Goal: Transaction & Acquisition: Subscribe to service/newsletter

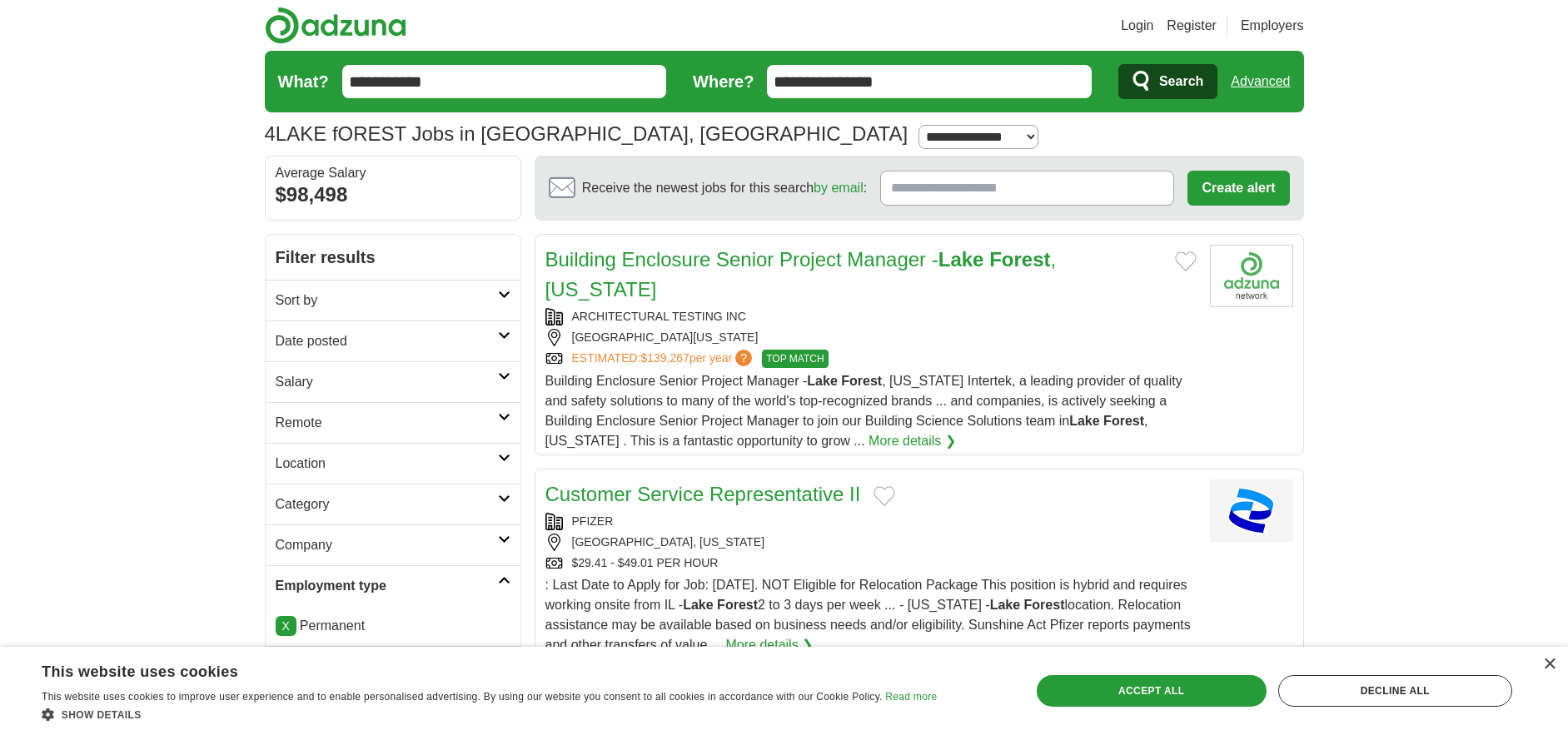
click at [408, 511] on h2 "Category" at bounding box center [386, 504] width 222 height 20
click at [388, 564] on link "Customer Services Jobs" at bounding box center [347, 564] width 144 height 15
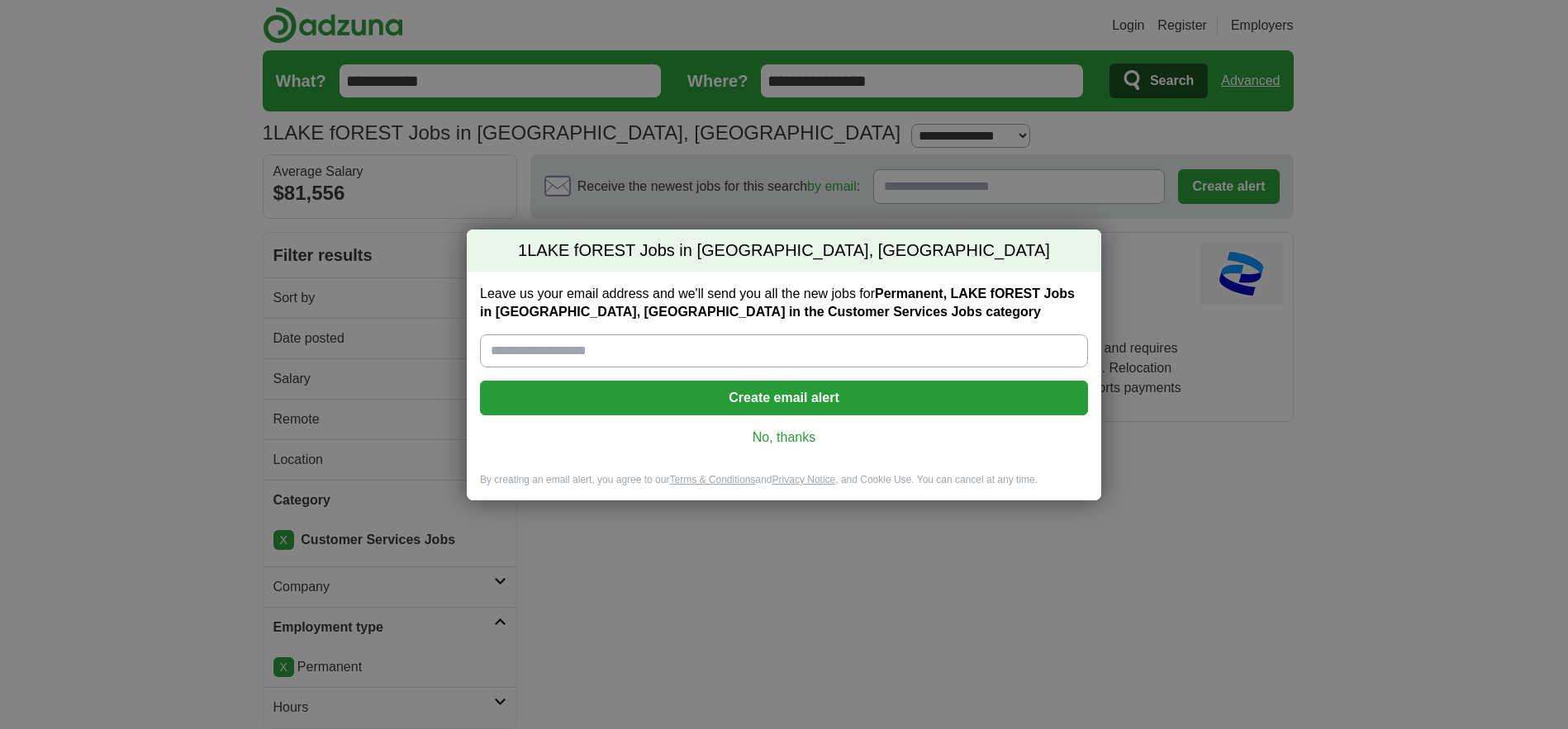
click at [655, 345] on input "Leave us your email address and we'll send you all the new jobs for Permanent, …" at bounding box center [784, 350] width 608 height 33
type input "**********"
click at [748, 391] on button "Create email alert" at bounding box center [784, 398] width 608 height 35
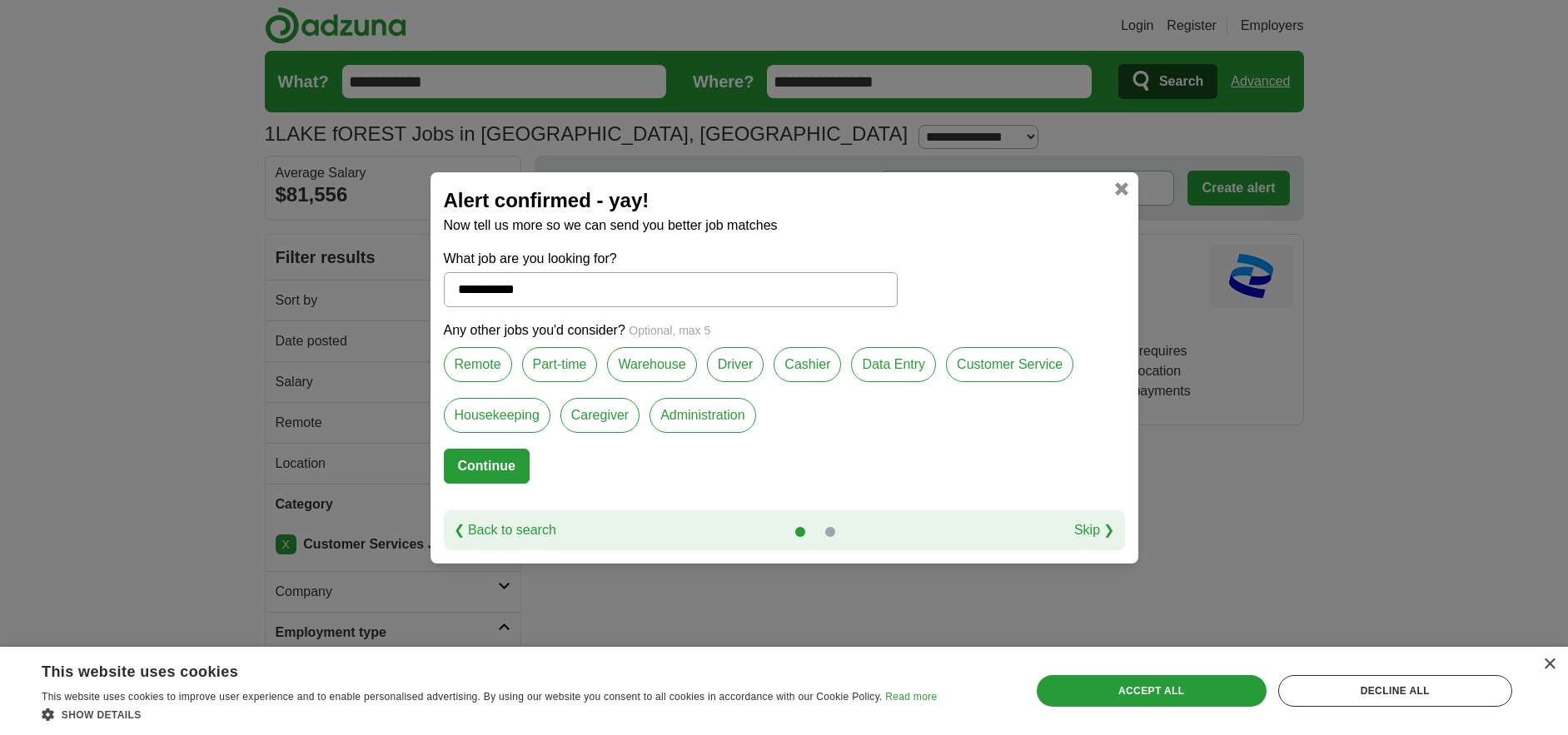
click at [971, 360] on label "Customer Service" at bounding box center [1009, 365] width 128 height 35
click at [578, 365] on label "Part-time" at bounding box center [560, 365] width 76 height 35
click at [486, 366] on label "Remote" at bounding box center [478, 365] width 68 height 35
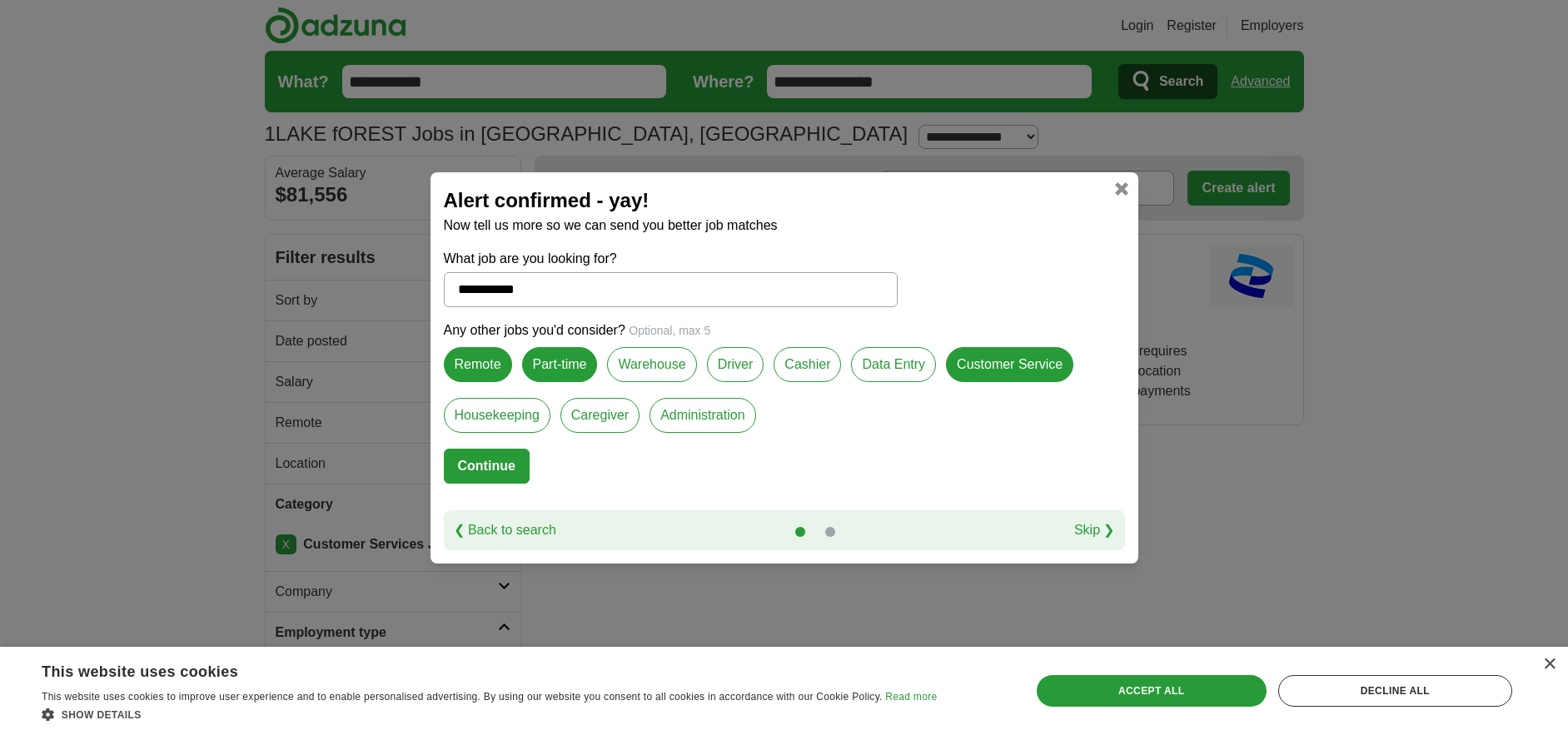
click at [473, 469] on button "Continue" at bounding box center [487, 466] width 86 height 35
select select "**"
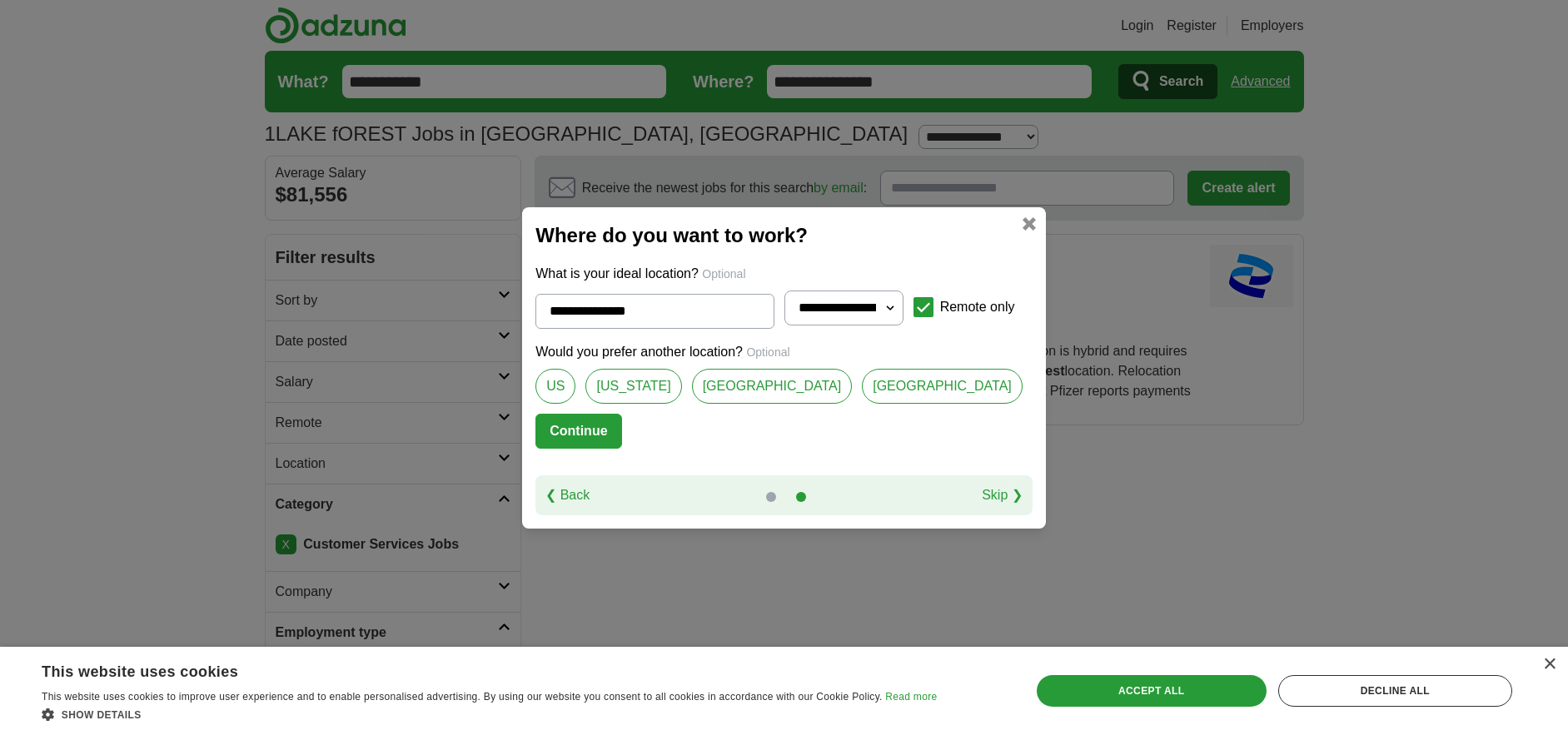
click at [861, 388] on link "[GEOGRAPHIC_DATA]" at bounding box center [941, 386] width 161 height 35
type input "**********"
click at [1022, 221] on link at bounding box center [1029, 224] width 14 height 14
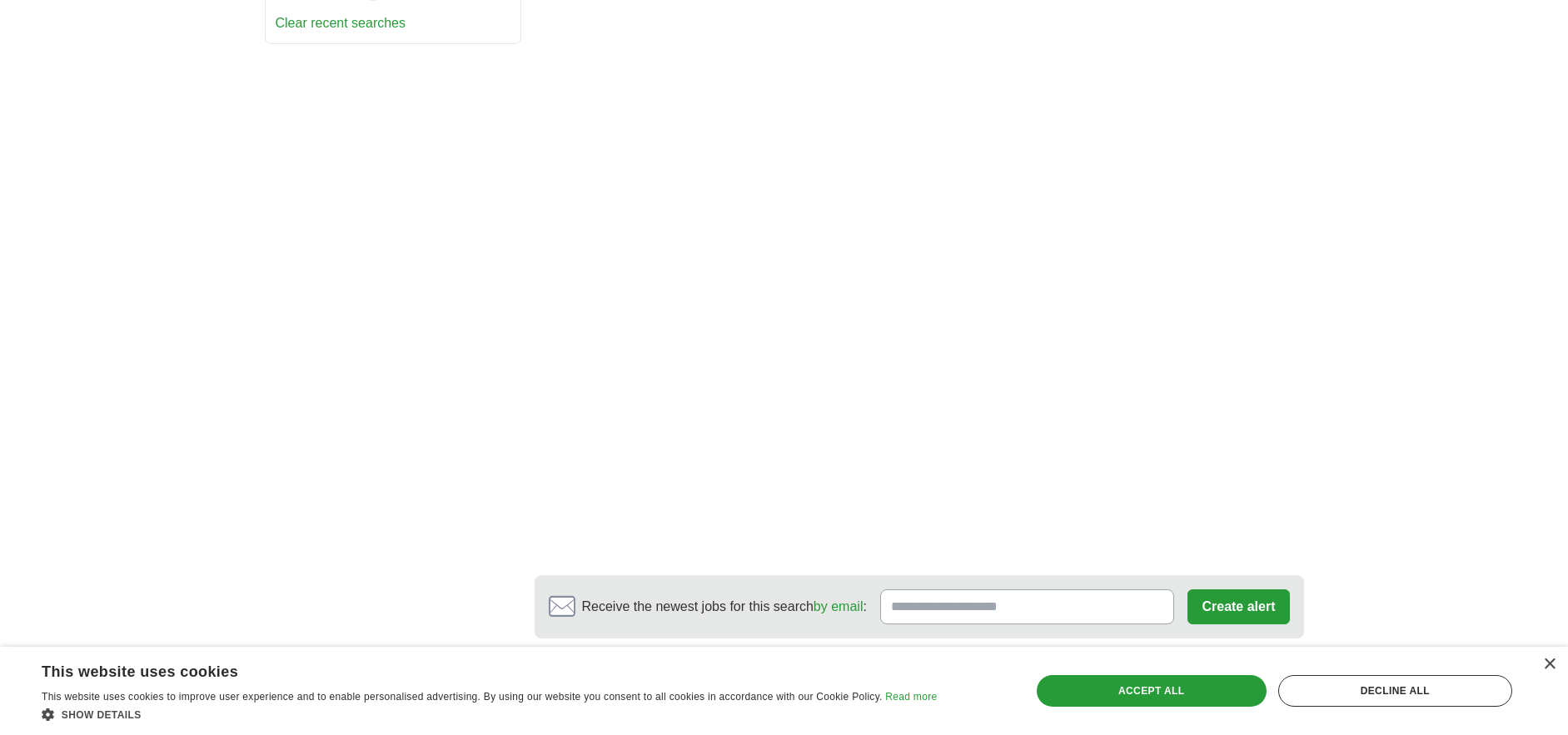
scroll to position [853, 0]
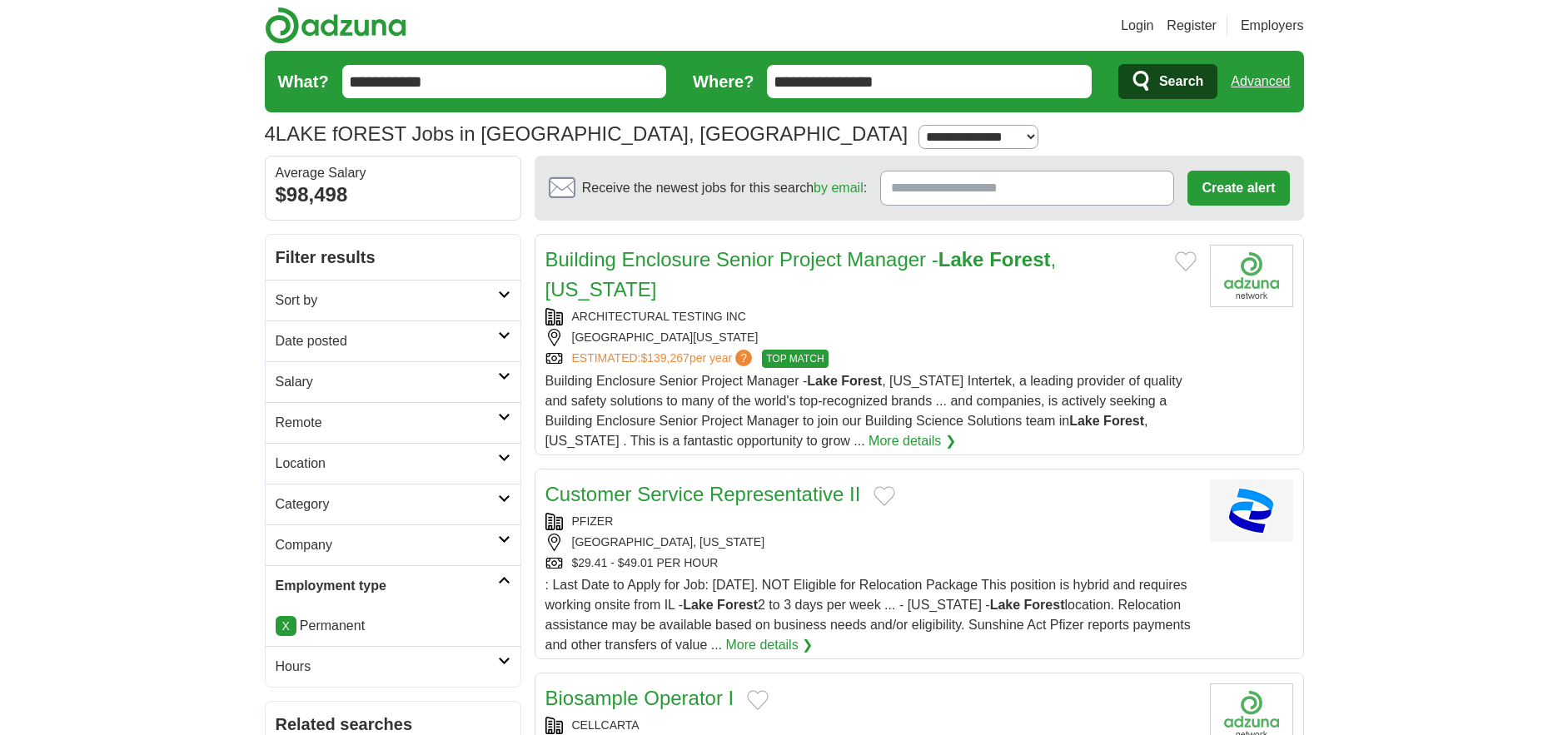
click at [463, 505] on h2 "Category" at bounding box center [386, 504] width 222 height 20
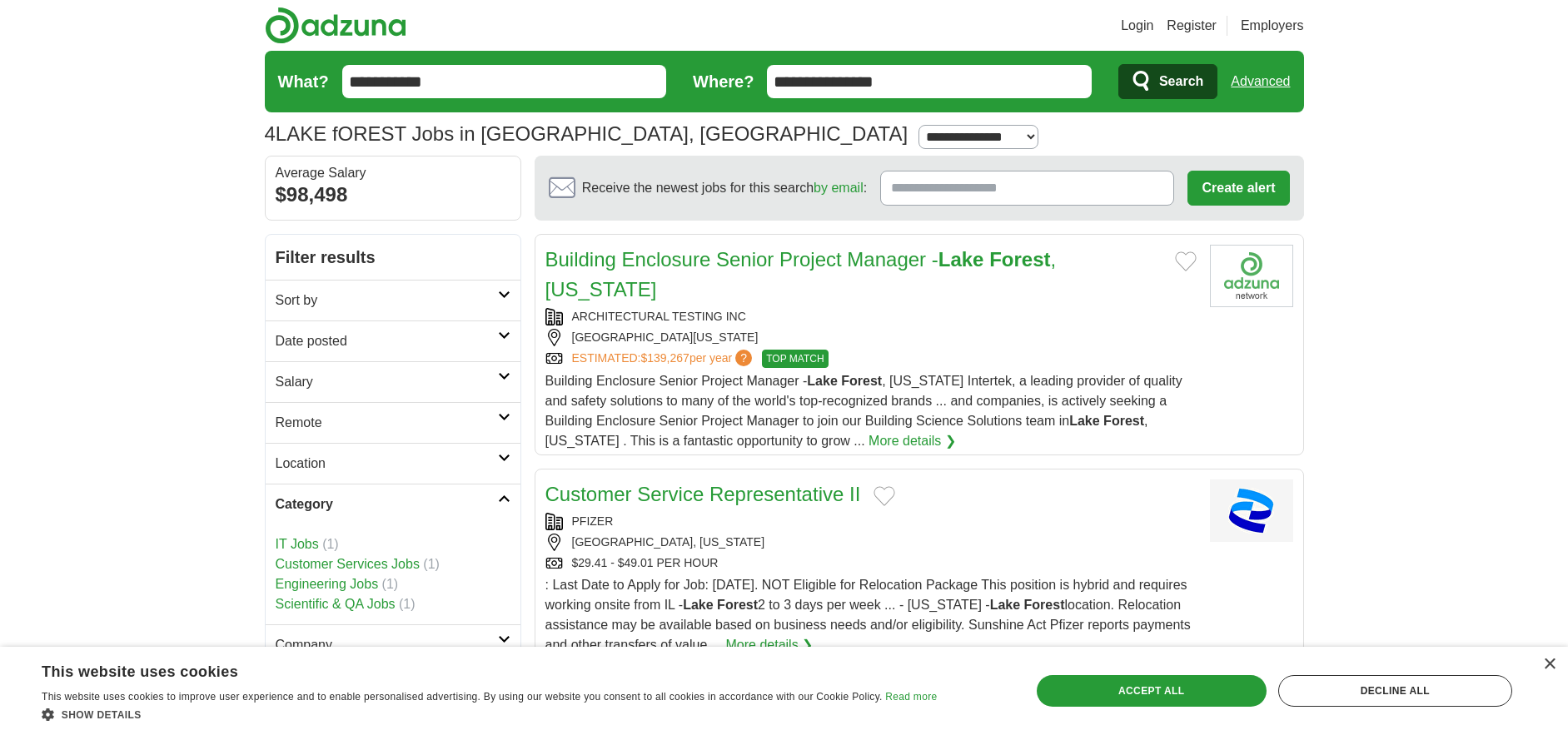
click at [390, 568] on link "Customer Services Jobs" at bounding box center [347, 564] width 144 height 15
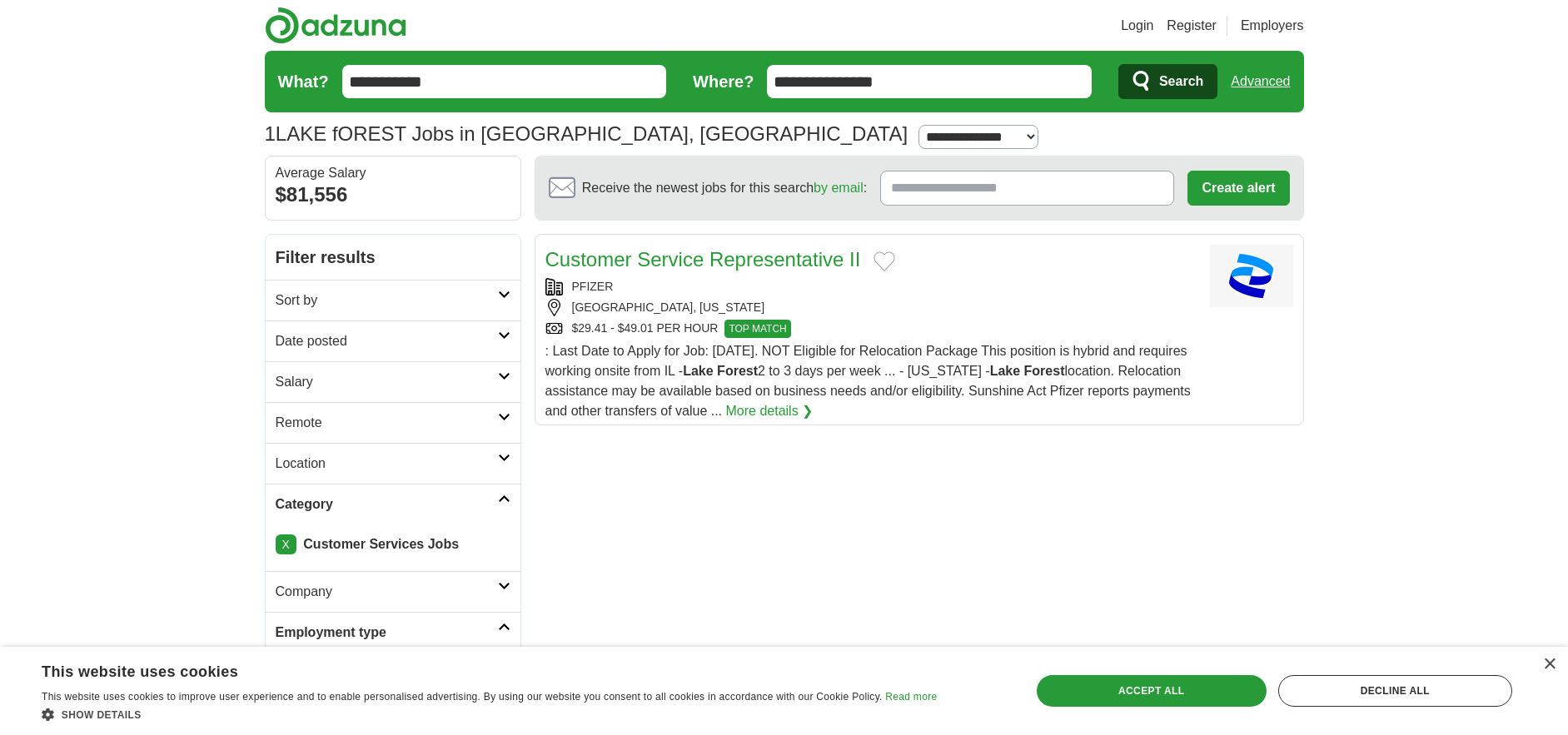
click at [1245, 74] on link "Advanced" at bounding box center [1259, 82] width 59 height 33
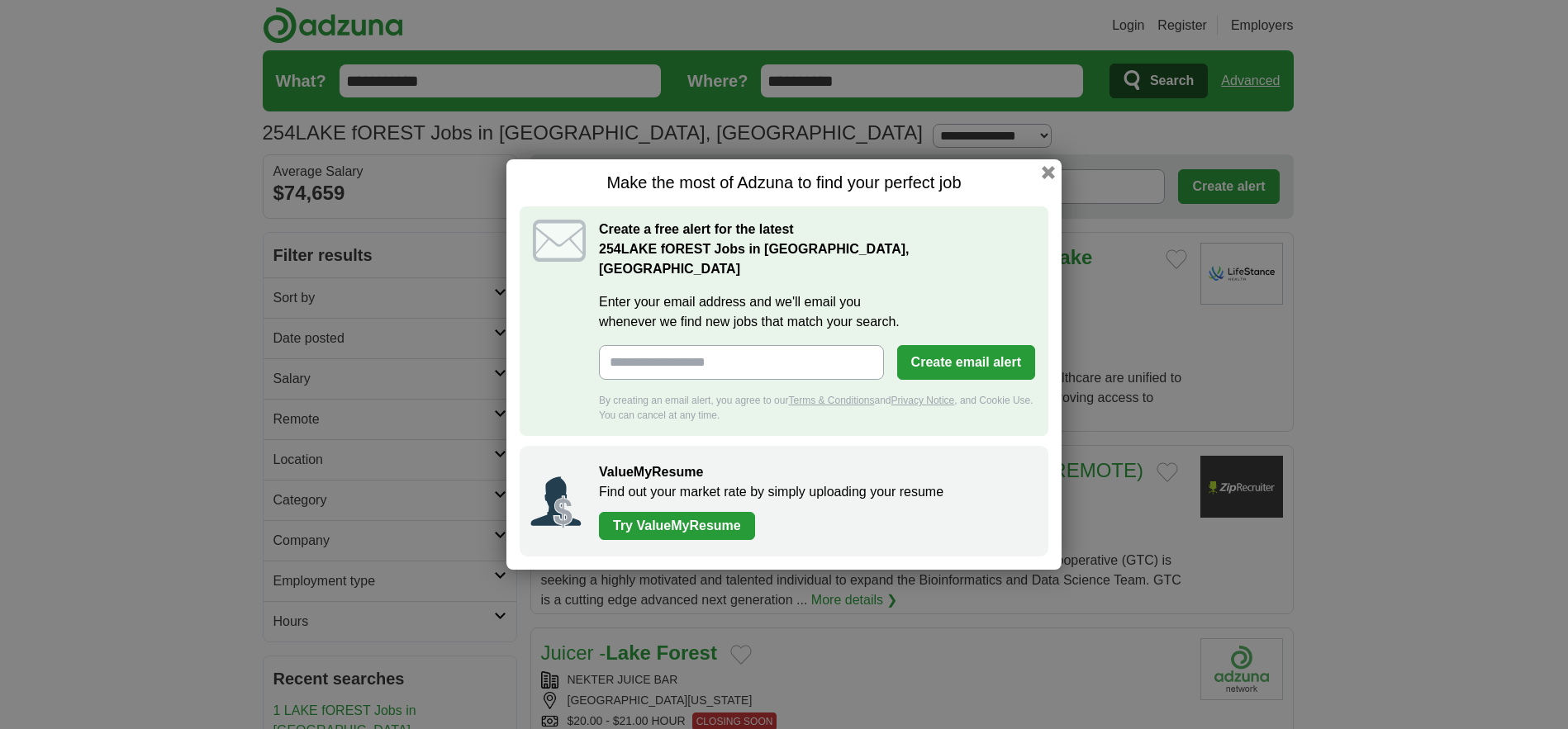
click at [730, 356] on input "Enter your email address and we'll email you whenever we find new jobs that mat…" at bounding box center [741, 363] width 285 height 35
type input "**********"
click at [1004, 350] on button "Create email alert" at bounding box center [966, 363] width 138 height 35
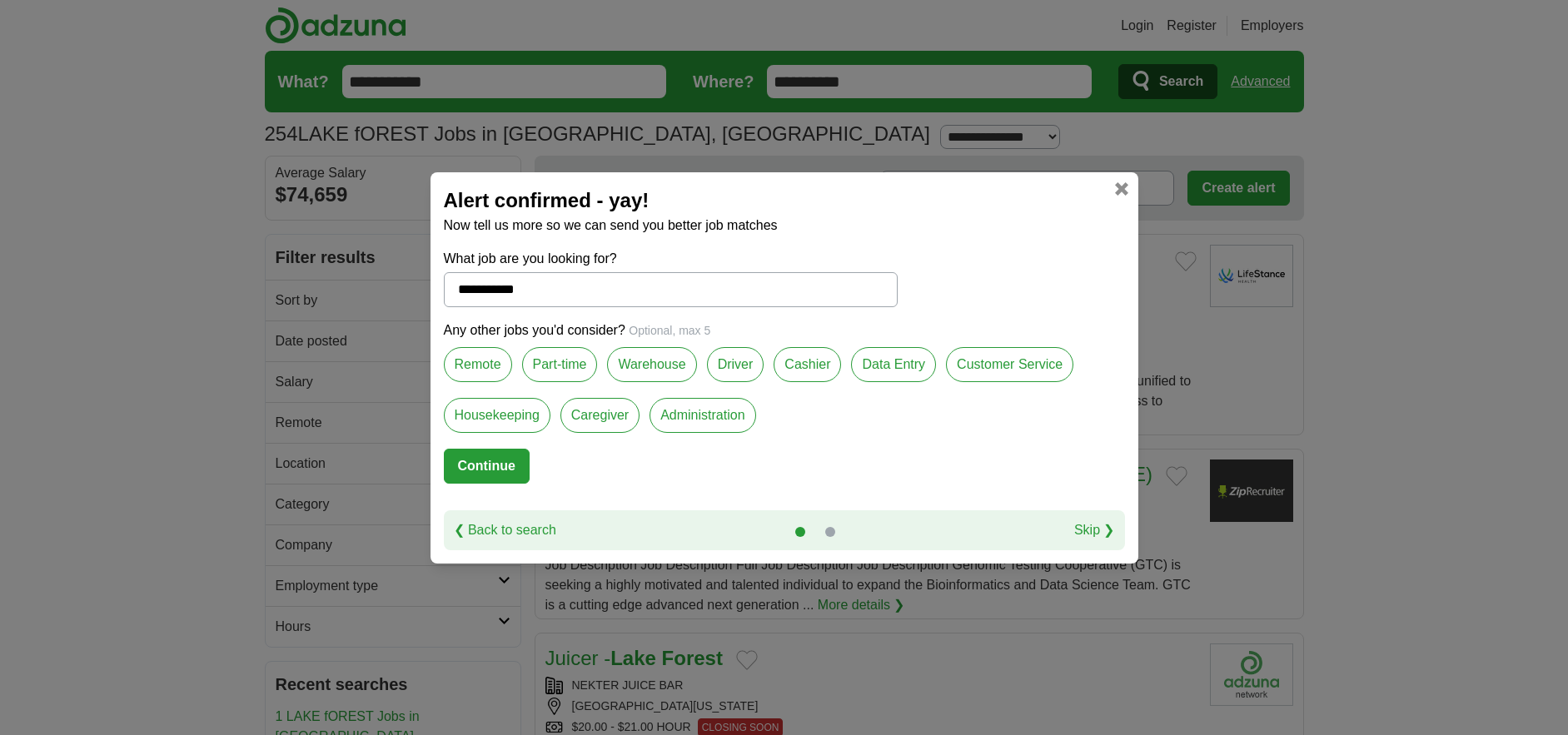
click at [641, 370] on label "Warehouse" at bounding box center [652, 365] width 90 height 35
click at [492, 366] on label "Remote" at bounding box center [478, 365] width 68 height 35
click at [566, 371] on label "Part-time" at bounding box center [560, 365] width 76 height 35
drag, startPoint x: 973, startPoint y: 366, endPoint x: 970, endPoint y: 382, distance: 16.3
click at [973, 366] on label "Customer Service" at bounding box center [1009, 365] width 128 height 35
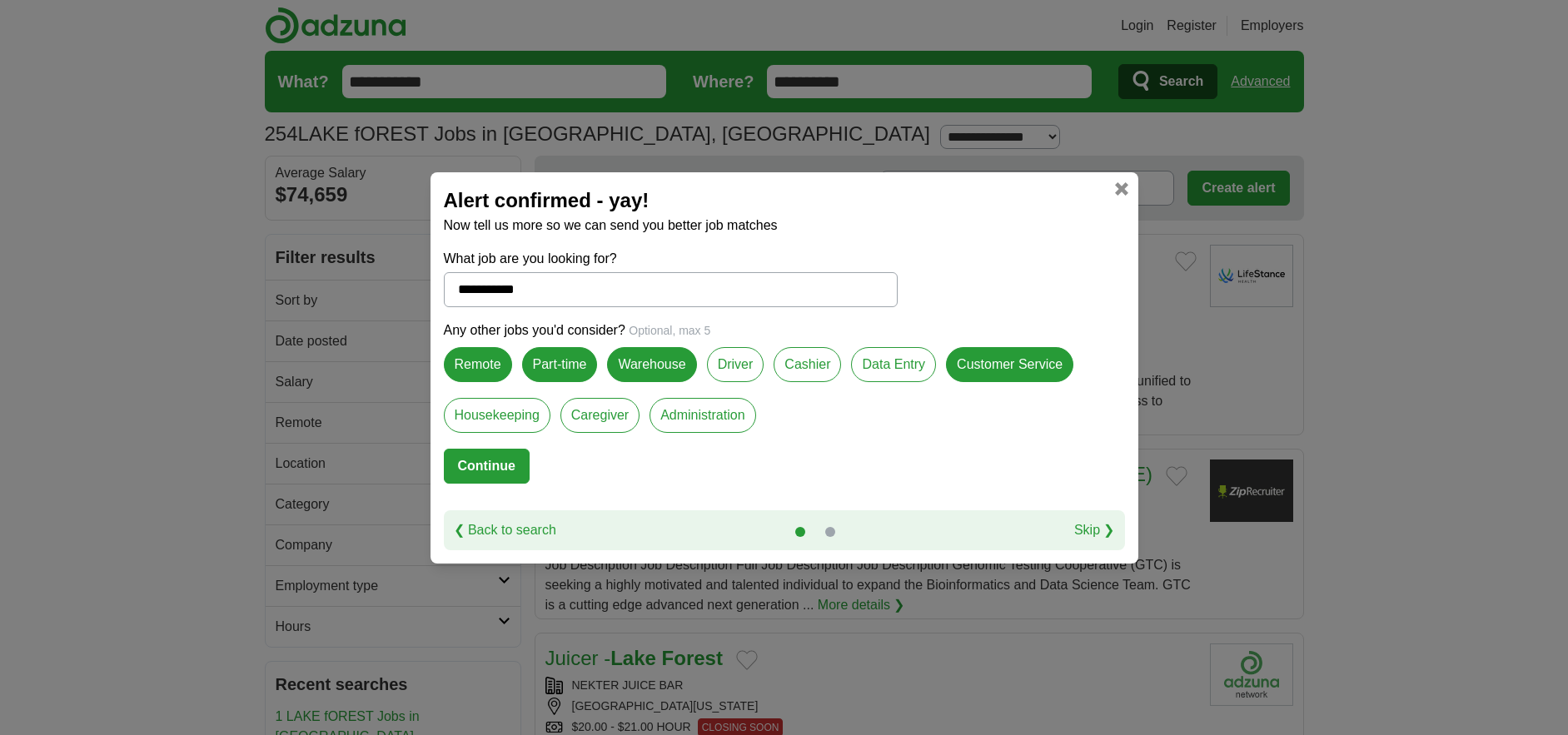
click at [505, 462] on button "Continue" at bounding box center [487, 466] width 86 height 35
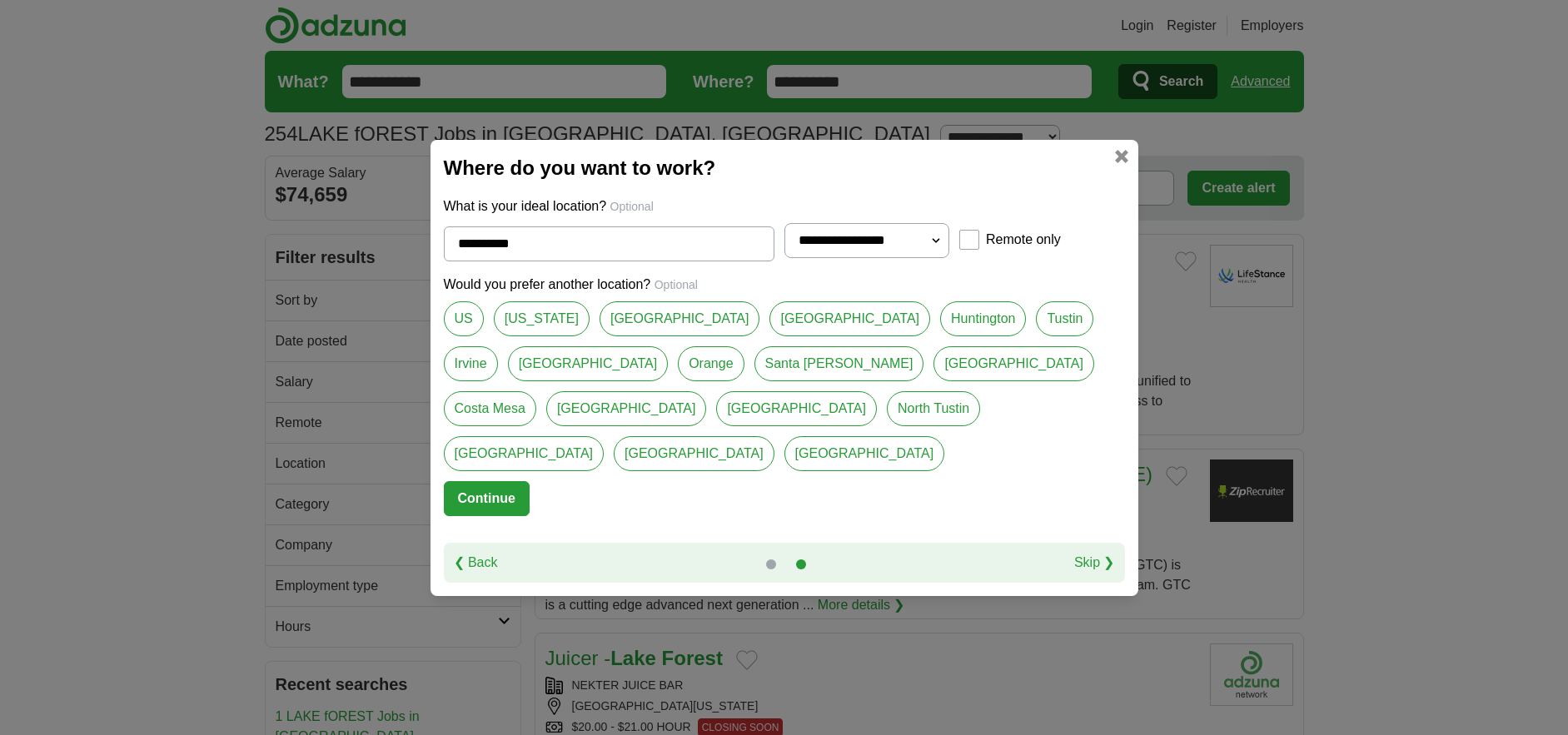
click at [893, 258] on select "**********" at bounding box center [867, 240] width 165 height 35
select select "**"
click at [784, 244] on select "**********" at bounding box center [867, 240] width 165 height 35
click at [1116, 164] on link at bounding box center [1121, 157] width 14 height 14
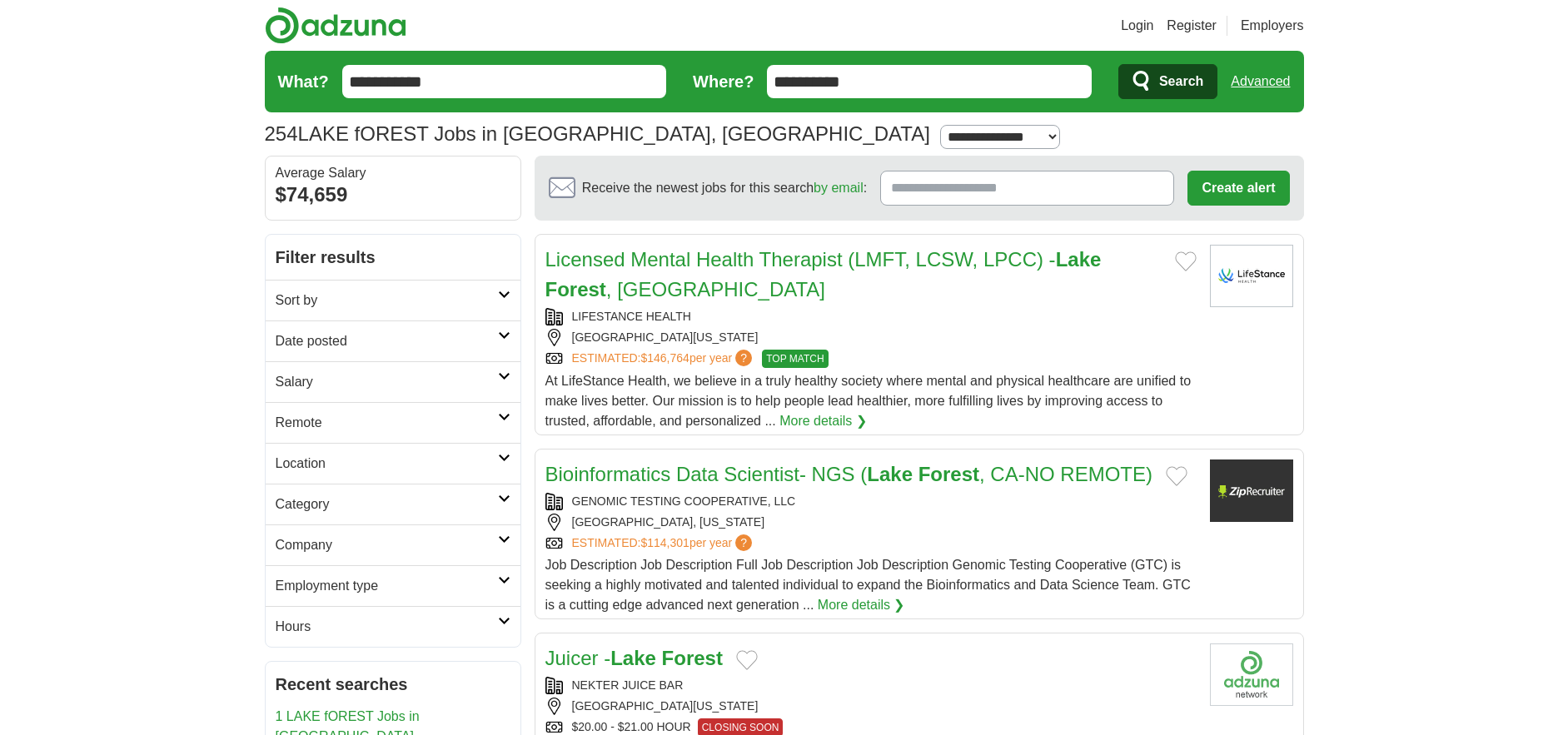
click at [504, 297] on icon at bounding box center [504, 295] width 13 height 9
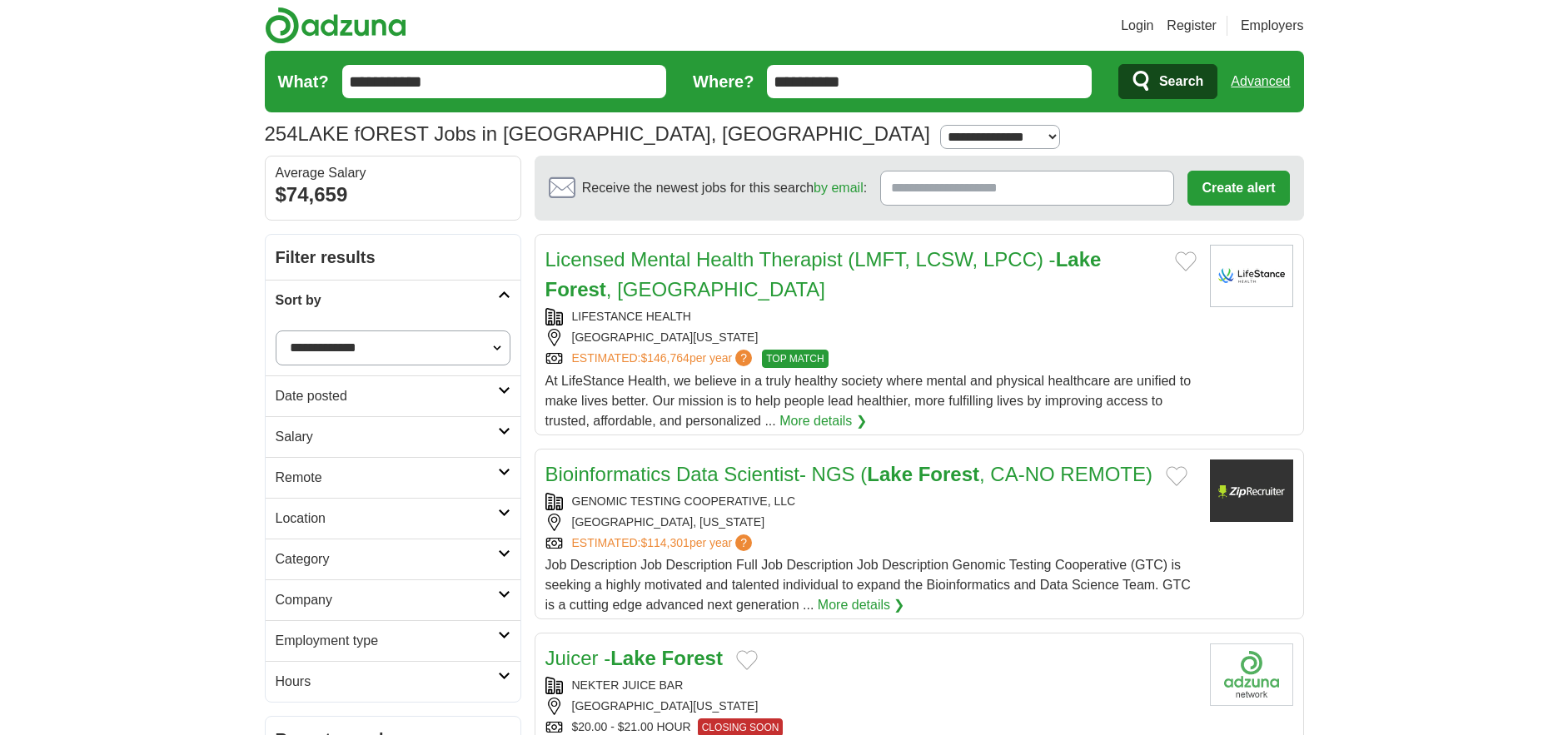
click at [381, 559] on h2 "Category" at bounding box center [386, 560] width 222 height 20
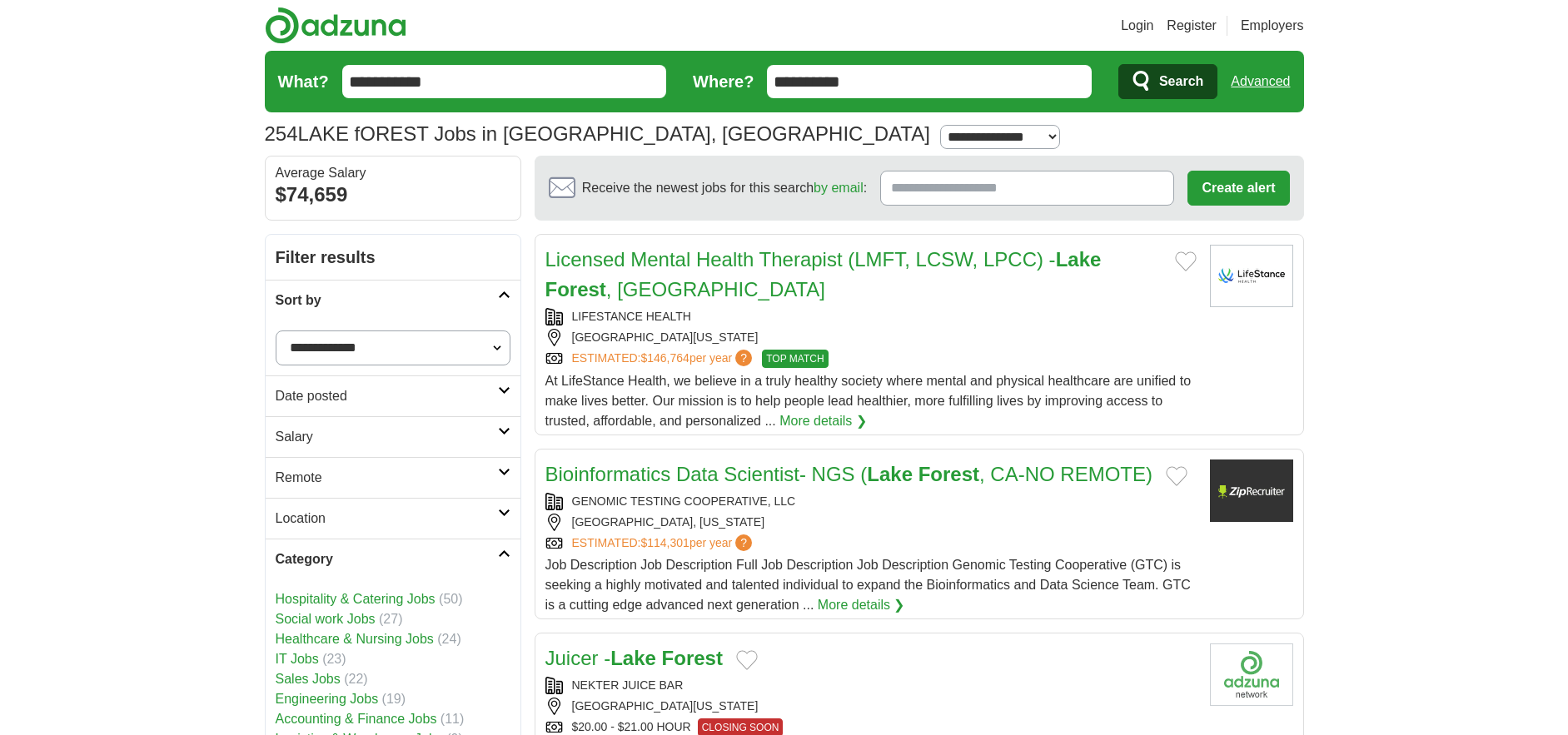
click at [323, 678] on link "Sales Jobs" at bounding box center [308, 679] width 65 height 15
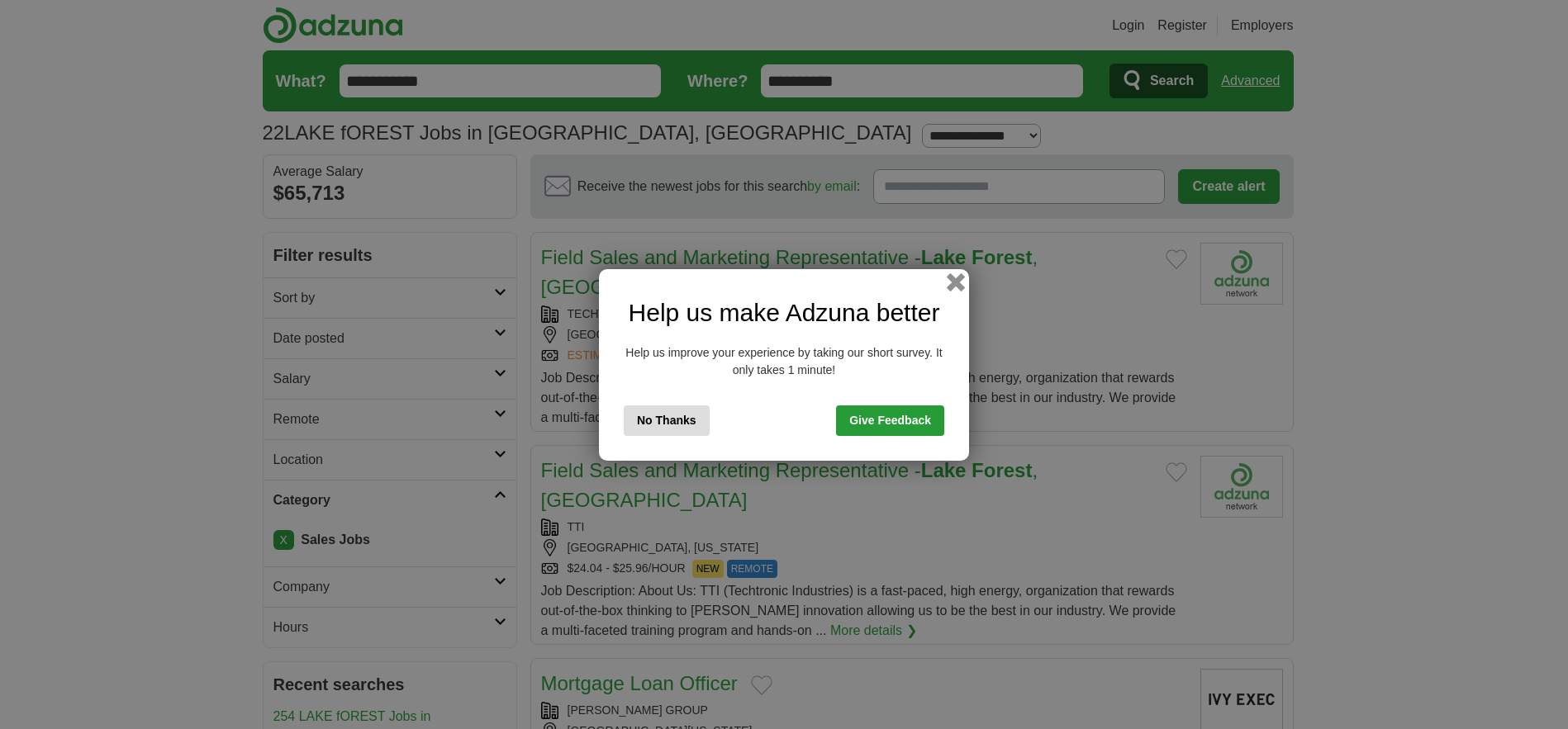
click at [959, 288] on button "button" at bounding box center [955, 281] width 18 height 18
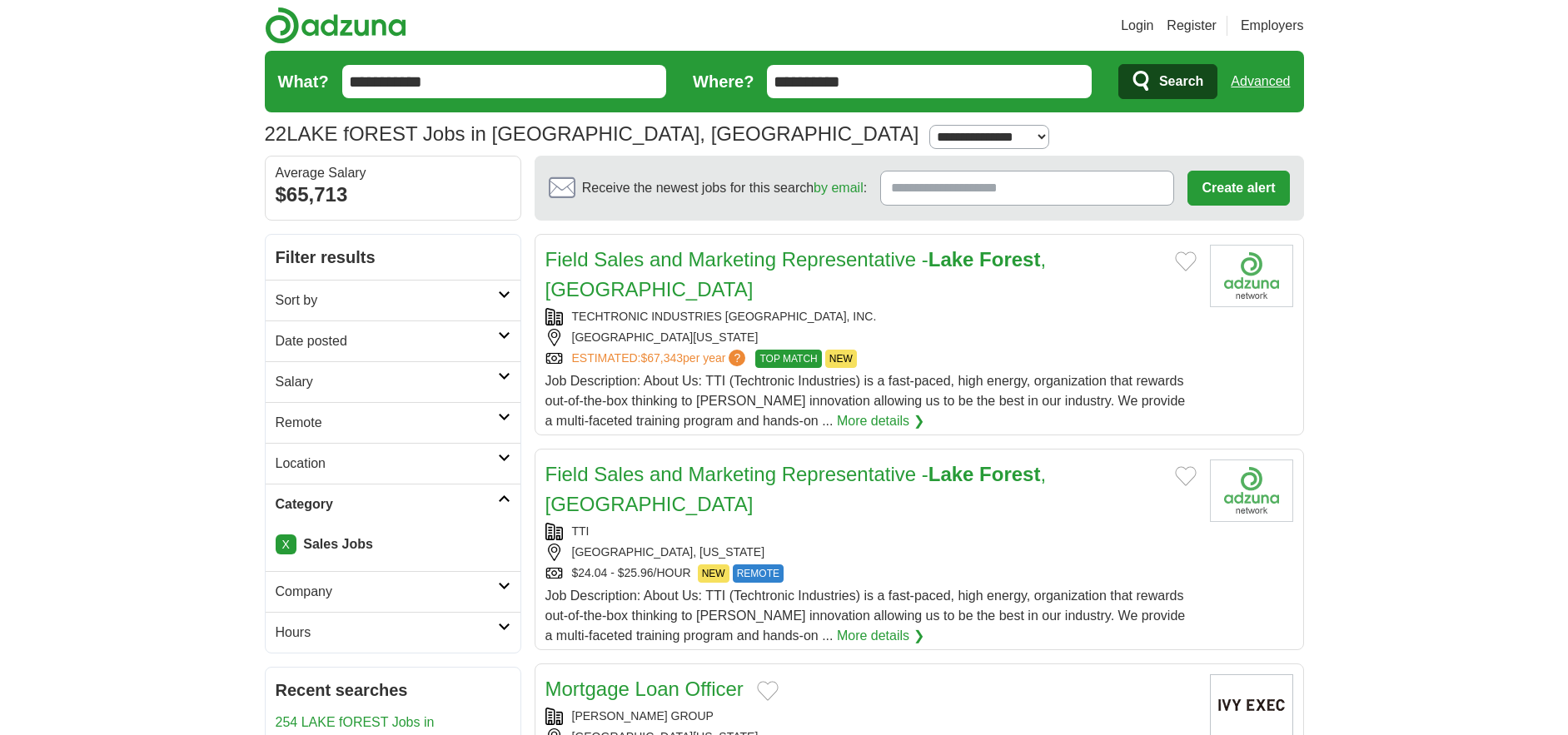
click at [504, 497] on icon at bounding box center [504, 498] width 13 height 9
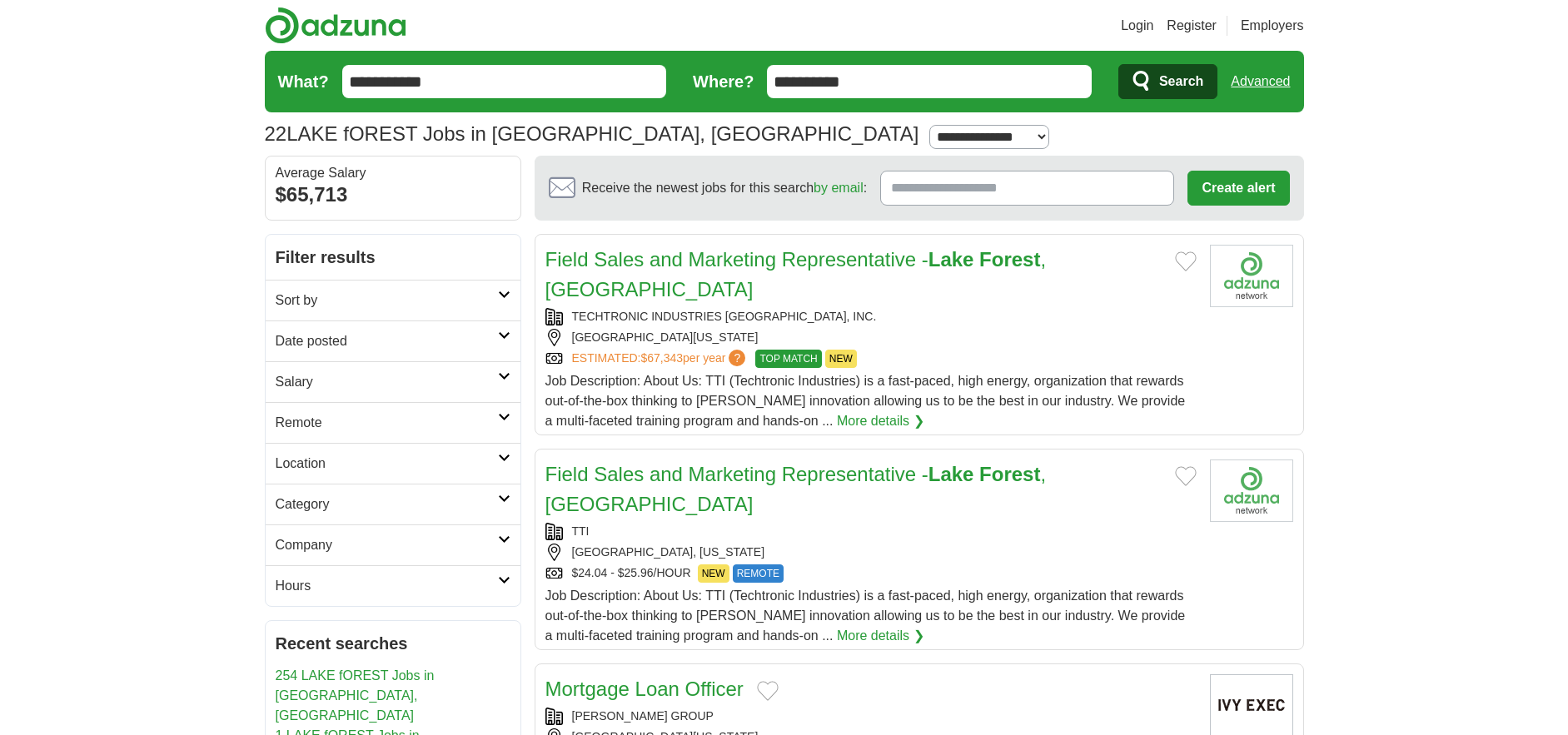
click at [504, 497] on icon at bounding box center [504, 498] width 13 height 9
